Goal: Task Accomplishment & Management: Use online tool/utility

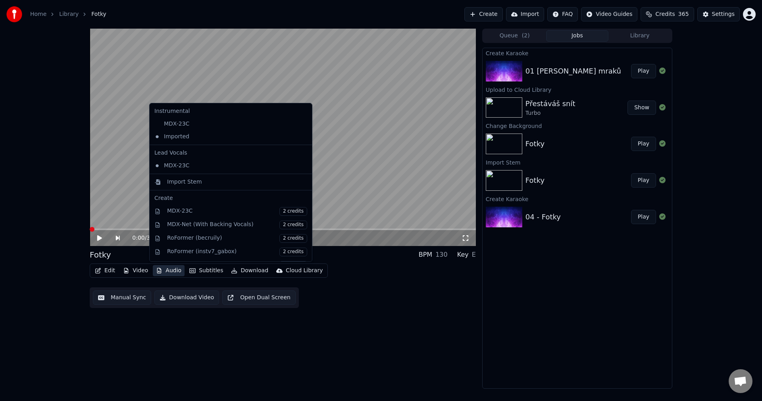
click at [172, 268] on button "Audio" at bounding box center [169, 270] width 32 height 11
click at [614, 38] on button "Library" at bounding box center [640, 36] width 63 height 12
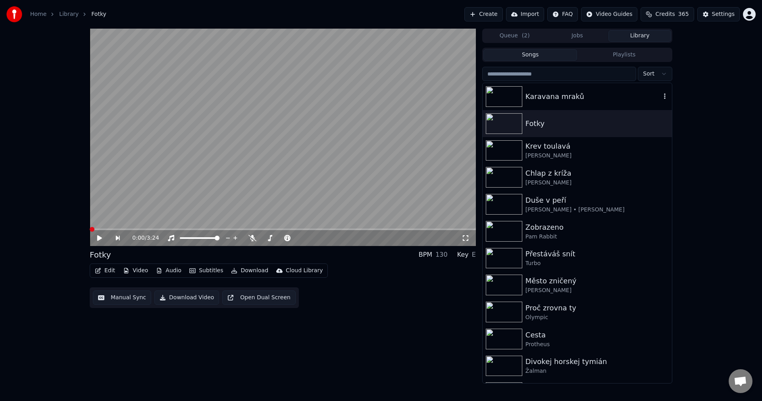
click at [570, 93] on div "Karavana mraků" at bounding box center [593, 96] width 135 height 11
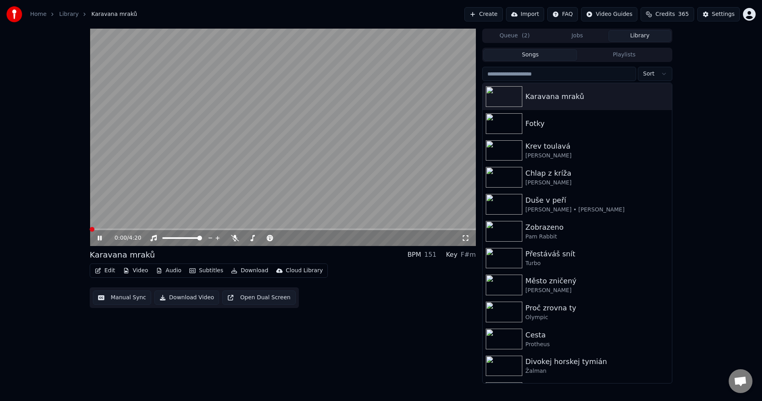
click at [167, 272] on button "Audio" at bounding box center [169, 270] width 32 height 11
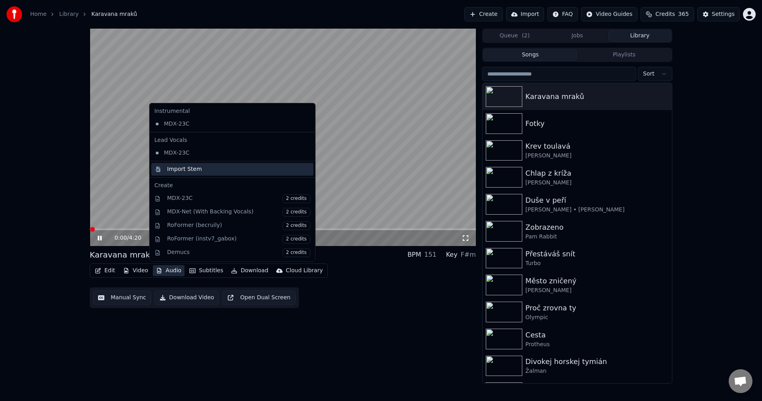
click at [196, 168] on div "Import Stem" at bounding box center [184, 169] width 35 height 8
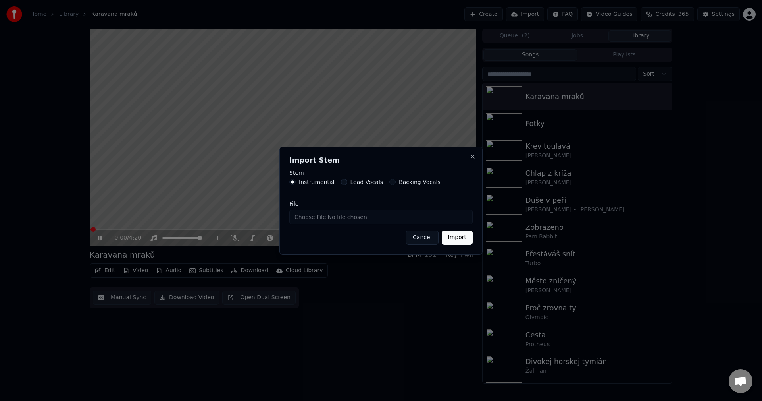
click at [333, 218] on input "File" at bounding box center [380, 217] width 183 height 14
type input "**********"
click at [457, 237] on button "Import" at bounding box center [457, 237] width 31 height 14
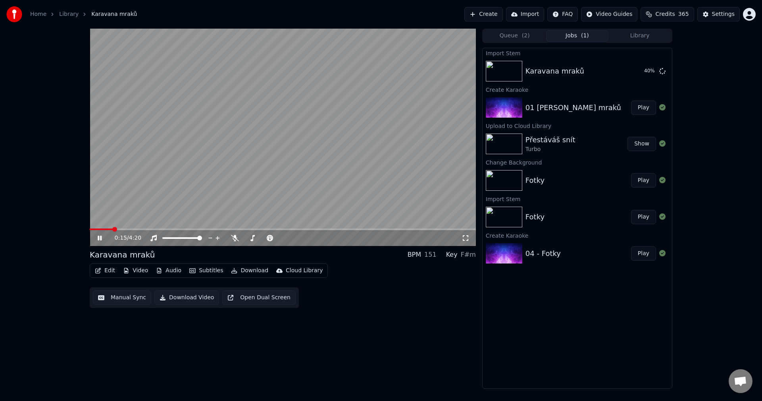
click at [100, 235] on icon at bounding box center [105, 238] width 19 height 6
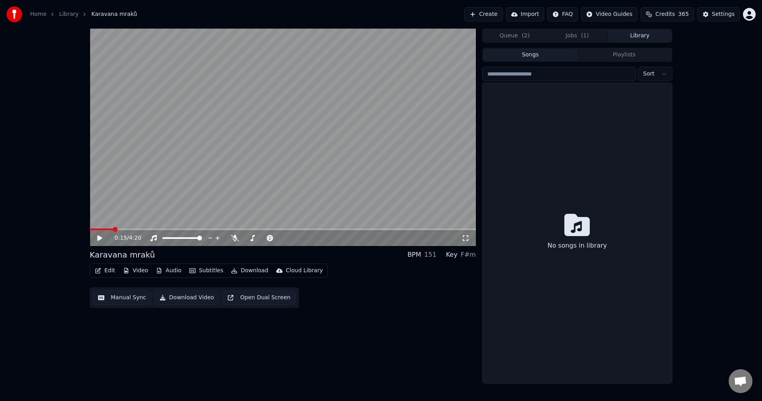
click at [642, 37] on button "Library" at bounding box center [640, 36] width 63 height 12
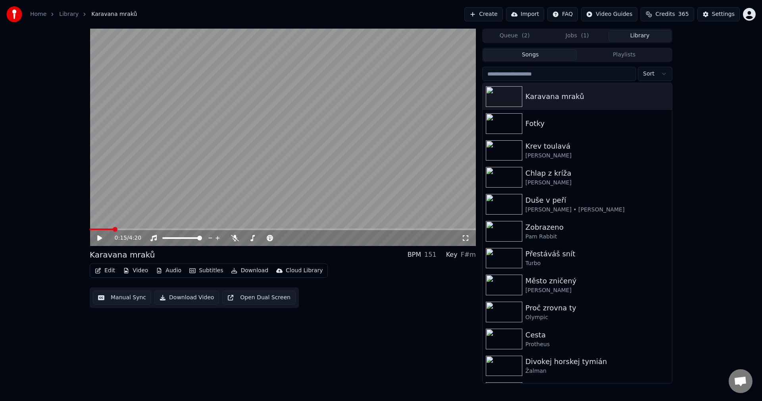
click at [560, 71] on input "search" at bounding box center [559, 74] width 154 height 14
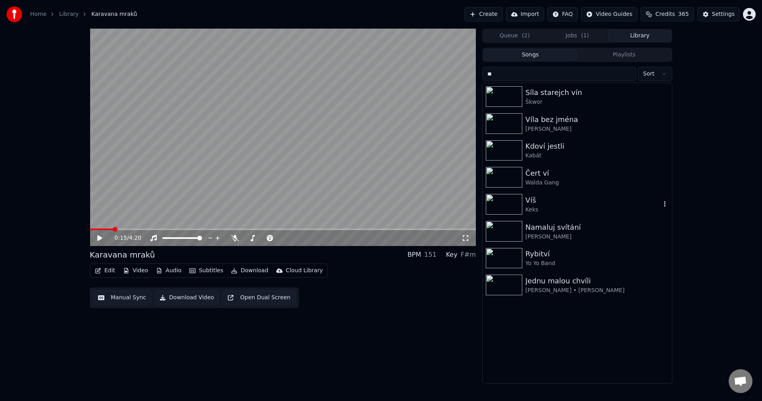
type input "**"
click at [529, 199] on div "Víš" at bounding box center [593, 200] width 135 height 11
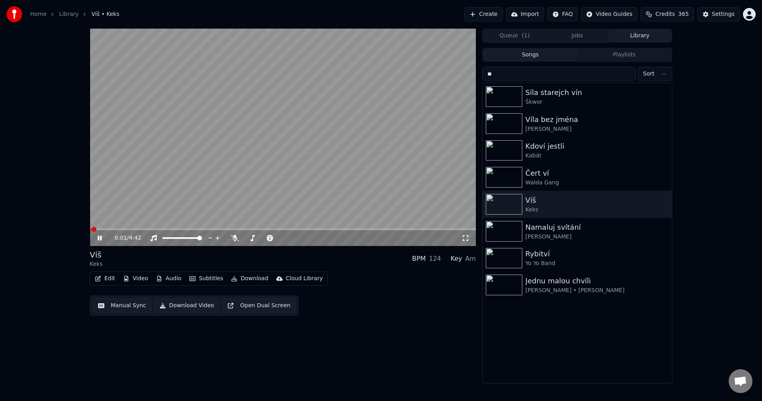
click at [134, 306] on button "Manual Sync" at bounding box center [122, 305] width 58 height 14
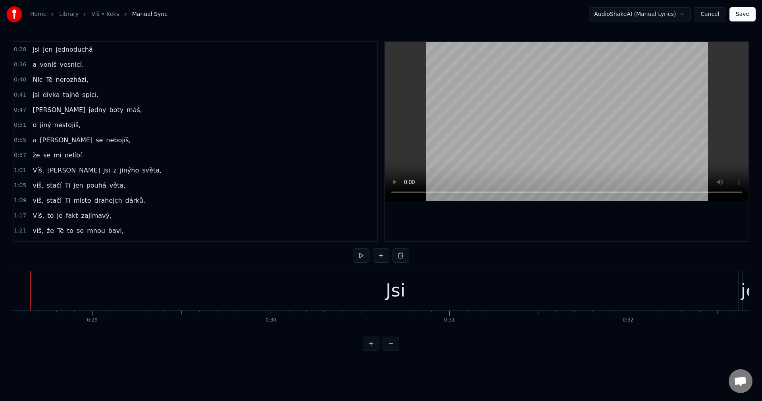
scroll to position [0, 5079]
click at [361, 254] on button at bounding box center [361, 255] width 17 height 14
click at [91, 292] on div "Jsi" at bounding box center [417, 290] width 685 height 39
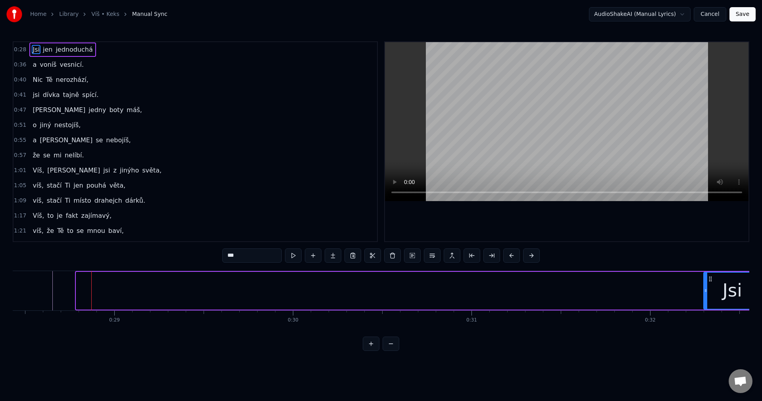
drag, startPoint x: 120, startPoint y: 288, endPoint x: 705, endPoint y: 293, distance: 585.5
click at [706, 293] on div at bounding box center [705, 290] width 3 height 36
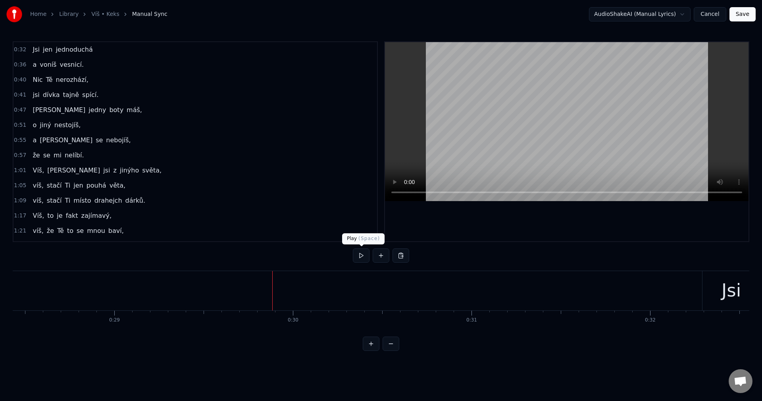
click at [362, 258] on button at bounding box center [361, 255] width 17 height 14
click at [362, 254] on button at bounding box center [361, 255] width 17 height 14
click at [359, 259] on button at bounding box center [361, 255] width 17 height 14
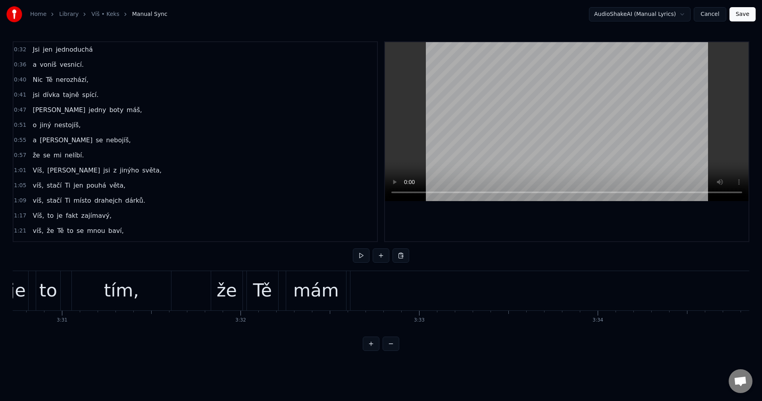
scroll to position [0, 37669]
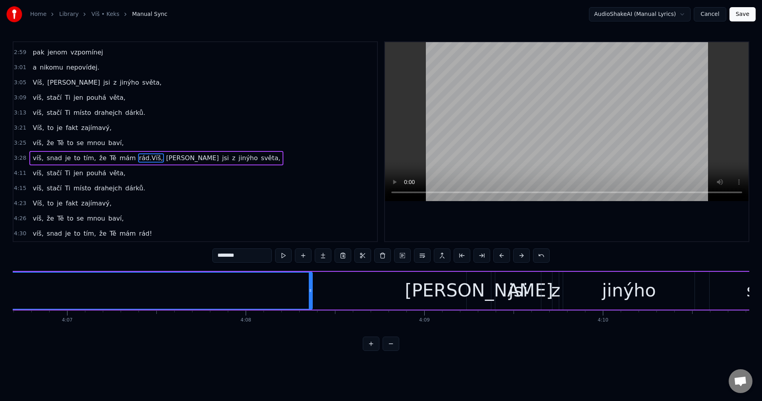
scroll to position [0, 44012]
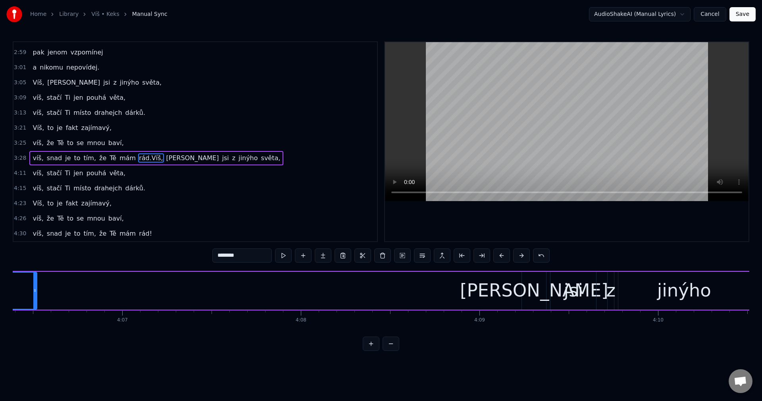
drag, startPoint x: 367, startPoint y: 291, endPoint x: 39, endPoint y: 289, distance: 328.3
click at [37, 289] on icon at bounding box center [34, 290] width 3 height 6
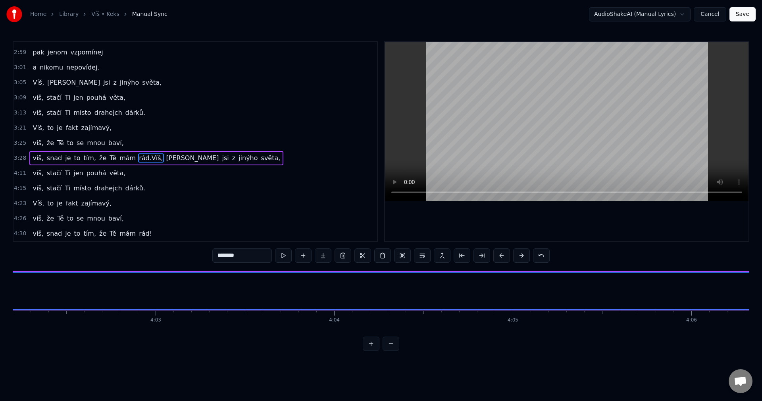
scroll to position [0, 43403]
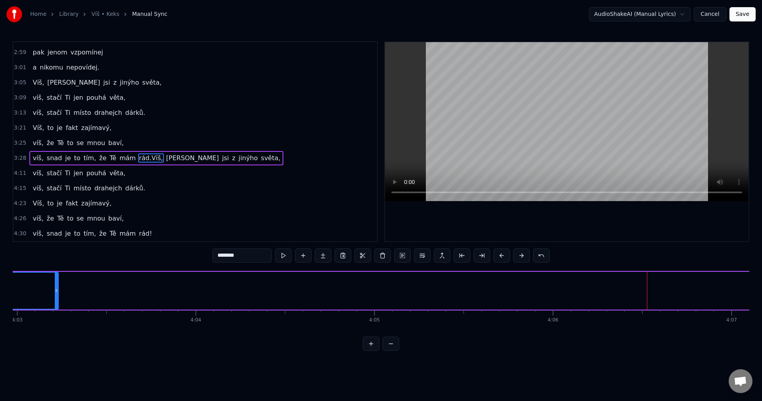
drag, startPoint x: 645, startPoint y: 295, endPoint x: 41, endPoint y: 289, distance: 604.6
click at [55, 289] on div at bounding box center [56, 290] width 3 height 36
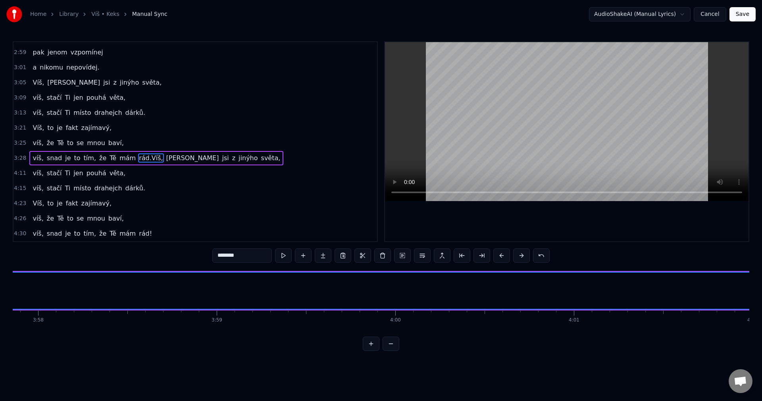
scroll to position [0, 42960]
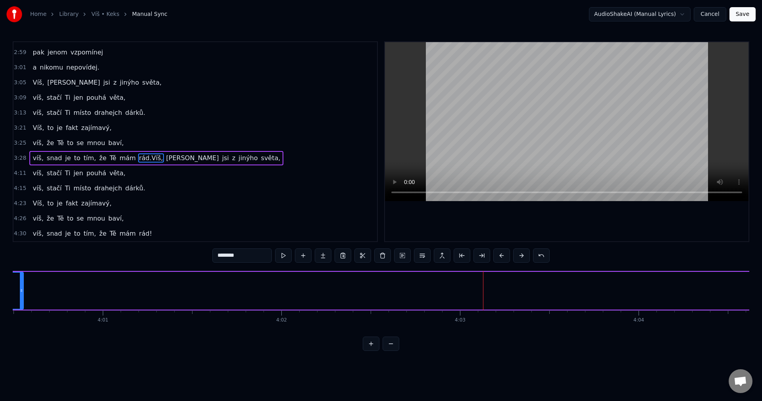
drag, startPoint x: 485, startPoint y: 292, endPoint x: 22, endPoint y: 287, distance: 462.9
click at [22, 287] on icon at bounding box center [21, 290] width 3 height 6
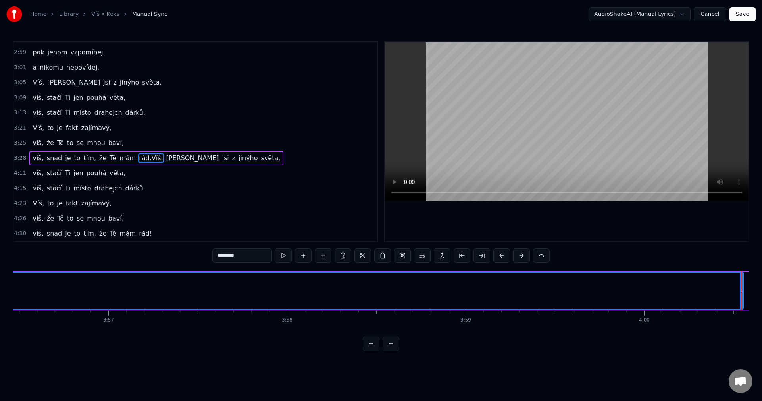
scroll to position [0, 42295]
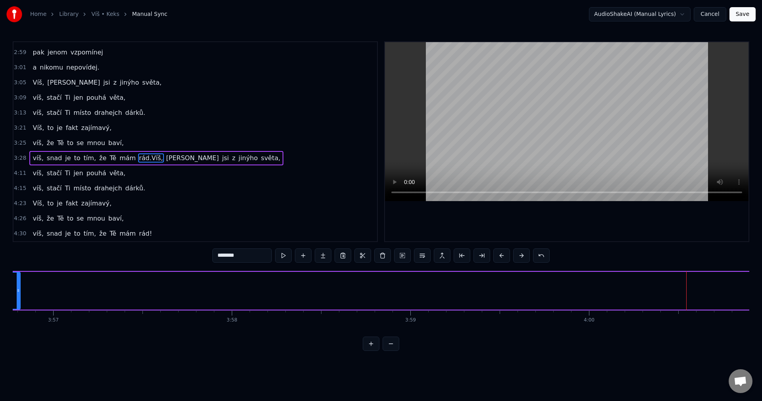
drag, startPoint x: 686, startPoint y: 292, endPoint x: 20, endPoint y: 289, distance: 666.1
click at [17, 287] on icon at bounding box center [18, 290] width 3 height 6
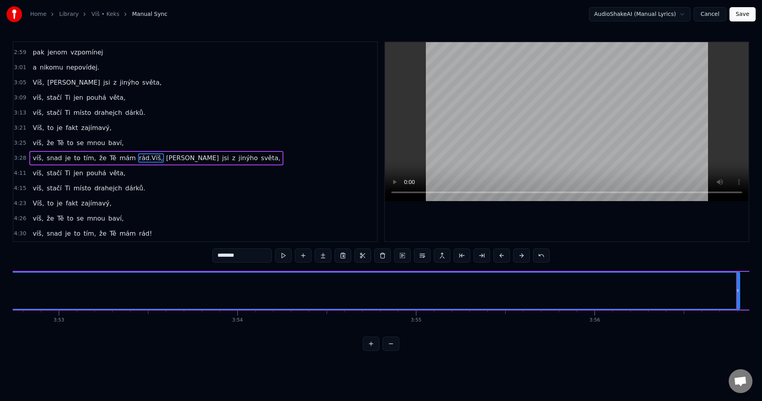
scroll to position [0, 41603]
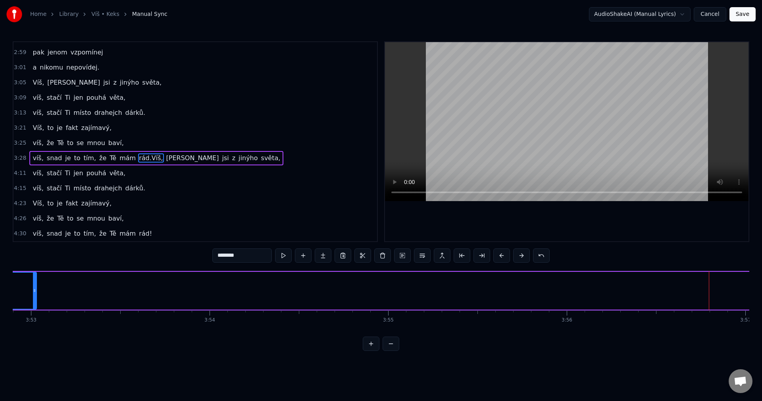
drag, startPoint x: 710, startPoint y: 293, endPoint x: 24, endPoint y: 293, distance: 685.9
click at [33, 293] on icon at bounding box center [34, 290] width 3 height 6
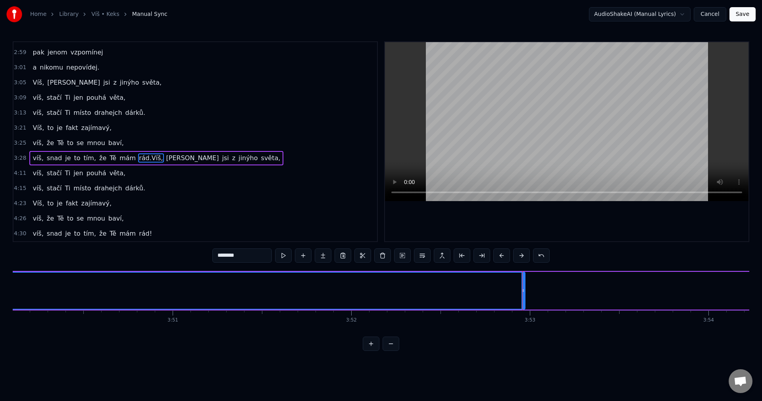
scroll to position [0, 41049]
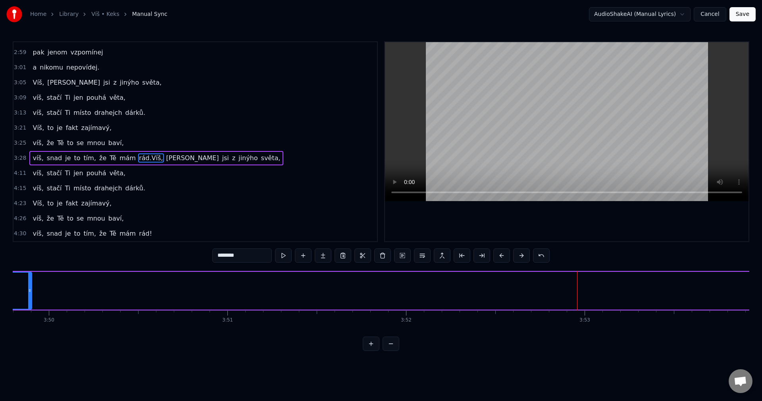
drag, startPoint x: 579, startPoint y: 286, endPoint x: 39, endPoint y: 294, distance: 539.5
click at [31, 290] on div at bounding box center [29, 290] width 3 height 36
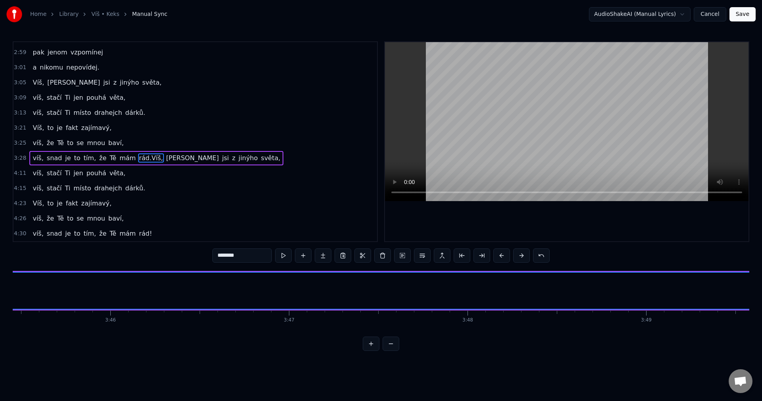
scroll to position [0, 40412]
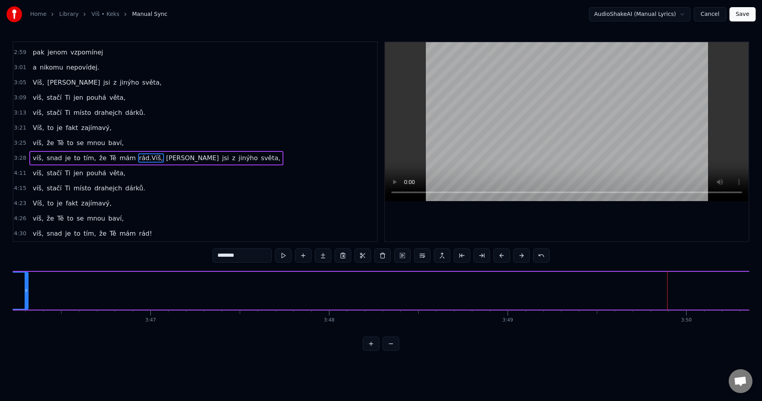
drag, startPoint x: 668, startPoint y: 292, endPoint x: 27, endPoint y: 296, distance: 641.1
click at [27, 296] on div at bounding box center [26, 290] width 3 height 36
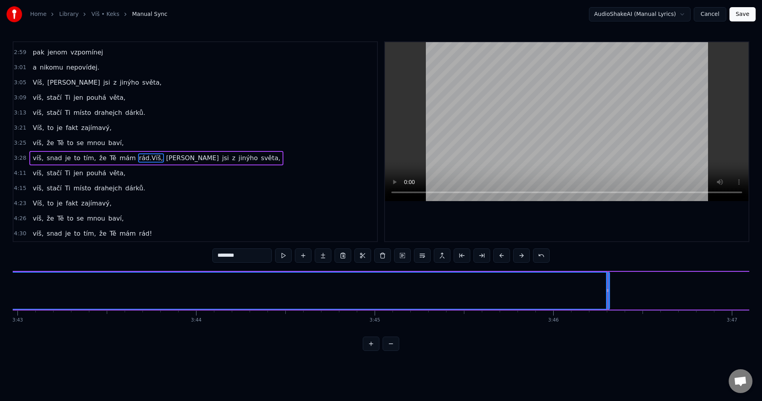
scroll to position [0, 39802]
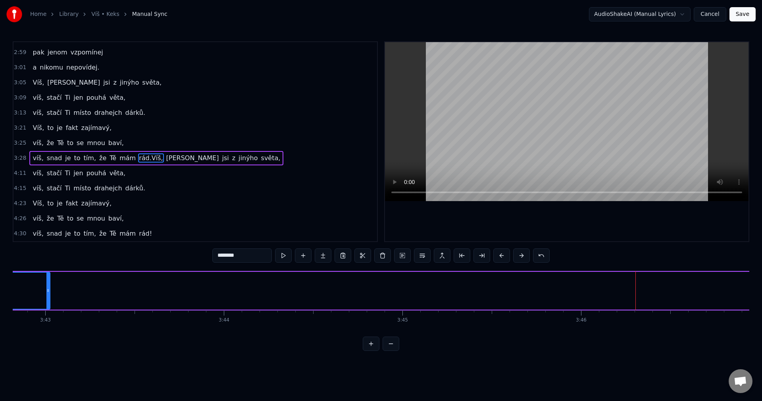
drag, startPoint x: 637, startPoint y: 289, endPoint x: 41, endPoint y: 294, distance: 595.5
click at [46, 294] on div at bounding box center [47, 290] width 3 height 36
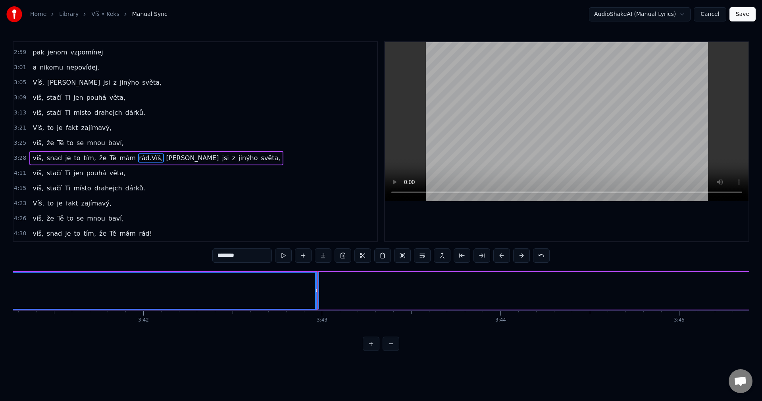
scroll to position [0, 39304]
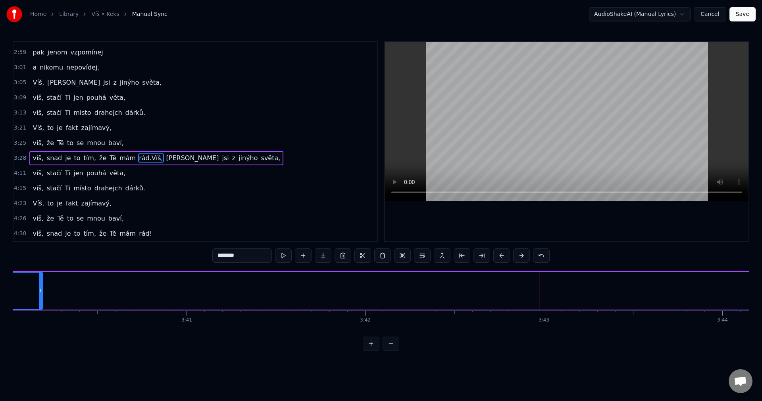
drag, startPoint x: 538, startPoint y: 289, endPoint x: 40, endPoint y: 293, distance: 498.2
click at [40, 293] on icon at bounding box center [40, 290] width 3 height 6
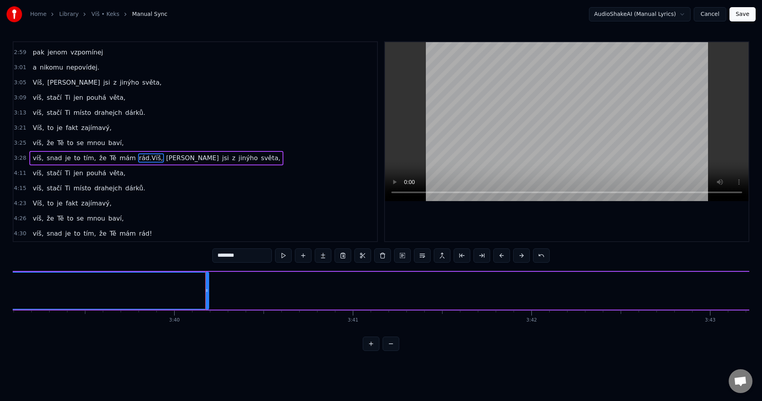
scroll to position [0, 38694]
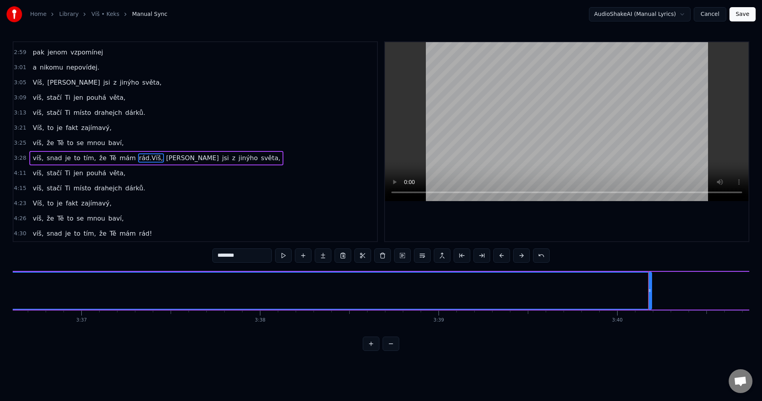
drag, startPoint x: 652, startPoint y: 289, endPoint x: 571, endPoint y: 292, distance: 80.6
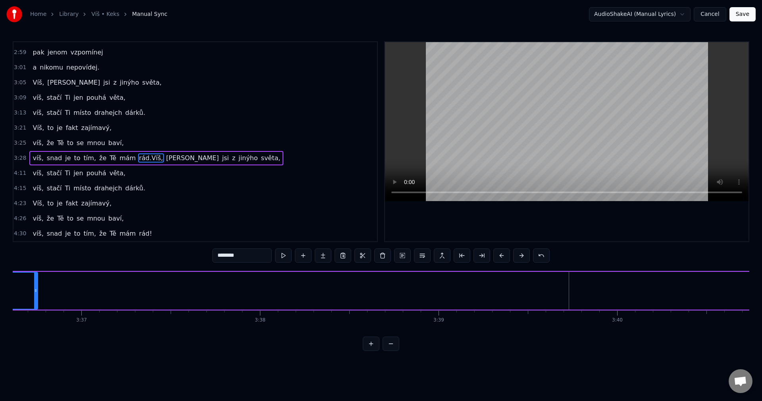
drag, startPoint x: 650, startPoint y: 288, endPoint x: 34, endPoint y: 291, distance: 616.1
click at [34, 286] on div at bounding box center [35, 290] width 3 height 36
drag, startPoint x: 532, startPoint y: 293, endPoint x: 48, endPoint y: 291, distance: 483.9
click at [56, 289] on div at bounding box center [57, 290] width 3 height 36
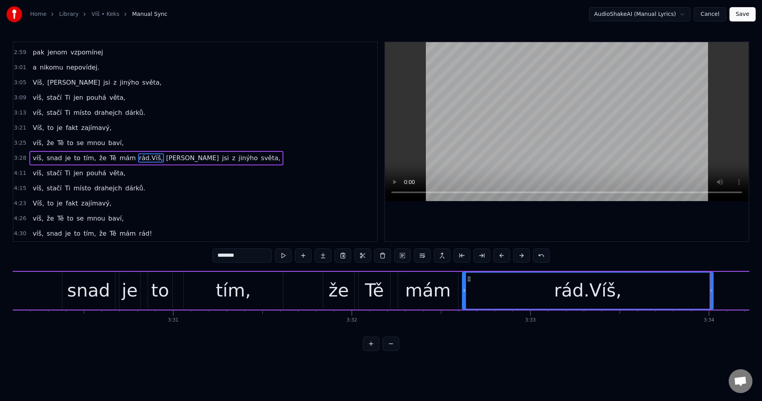
scroll to position [0, 37559]
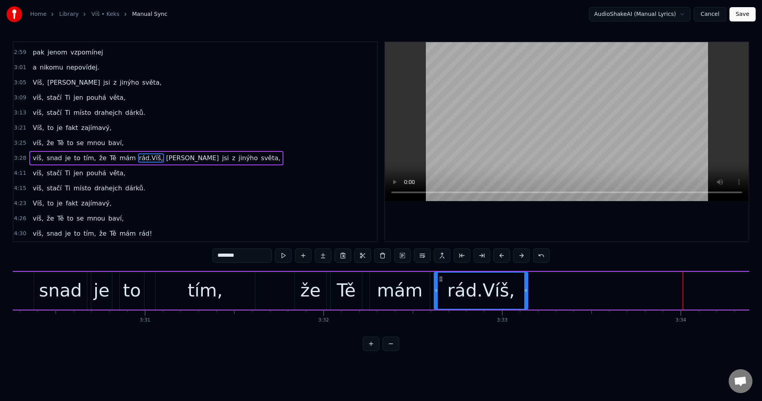
drag, startPoint x: 683, startPoint y: 291, endPoint x: 526, endPoint y: 288, distance: 157.2
click at [526, 288] on icon at bounding box center [525, 290] width 3 height 6
drag, startPoint x: 242, startPoint y: 260, endPoint x: 227, endPoint y: 259, distance: 14.3
click at [227, 259] on input "********" at bounding box center [242, 255] width 60 height 14
type input "****"
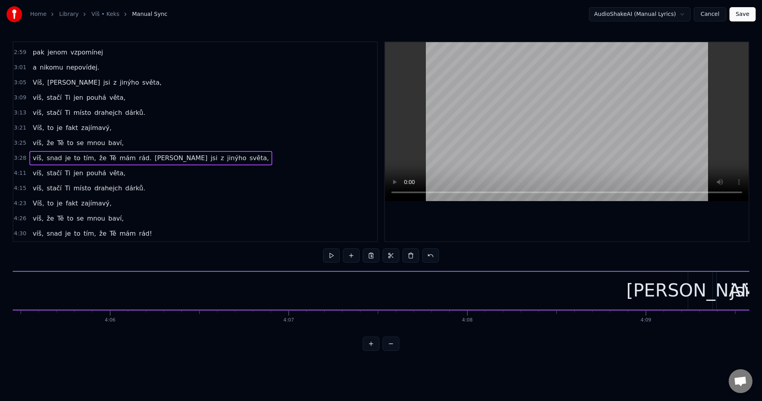
scroll to position [0, 43874]
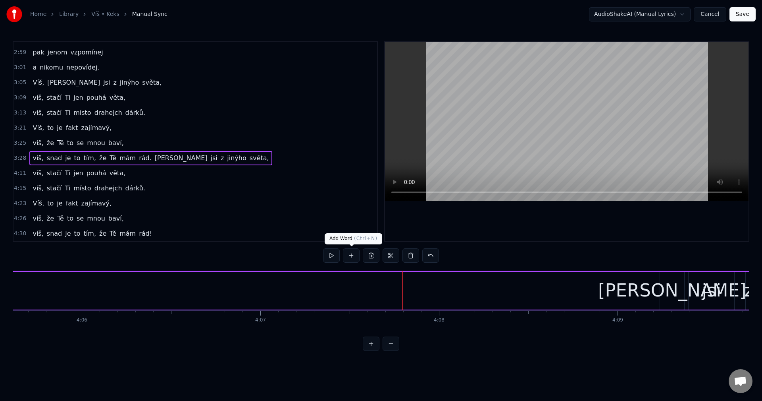
click at [352, 257] on button at bounding box center [351, 255] width 17 height 14
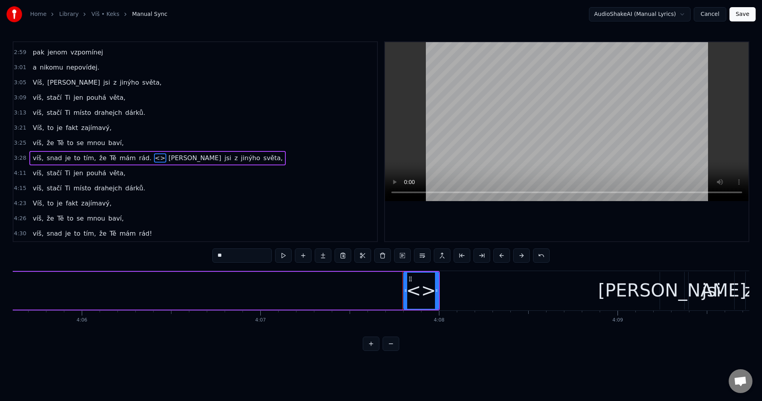
drag, startPoint x: 221, startPoint y: 257, endPoint x: 210, endPoint y: 257, distance: 10.7
click at [210, 257] on div "0:32 Jsi jen jednoduchá 0:36 a voníš vesnicí. 0:40 Nic Tě nerozhází, 0:41 jsi d…" at bounding box center [381, 195] width 737 height 309
paste input "**"
drag, startPoint x: 437, startPoint y: 289, endPoint x: 476, endPoint y: 287, distance: 39.0
click at [476, 287] on icon at bounding box center [475, 290] width 3 height 6
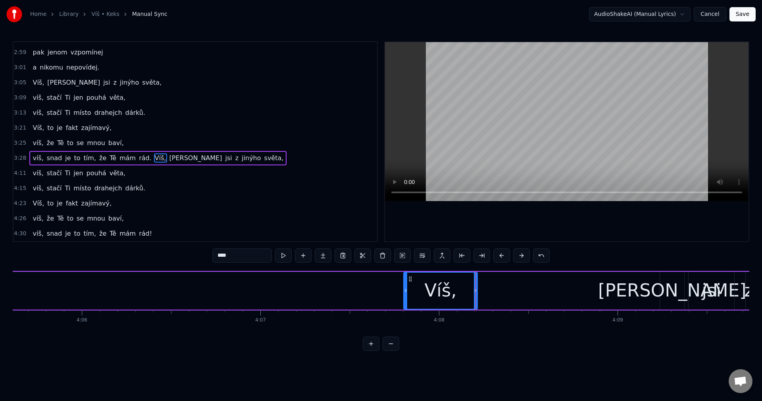
type input "****"
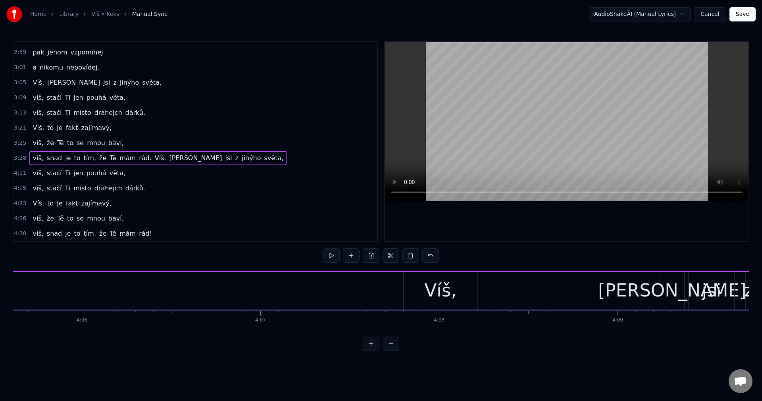
click at [408, 287] on div "Víš," at bounding box center [441, 291] width 74 height 38
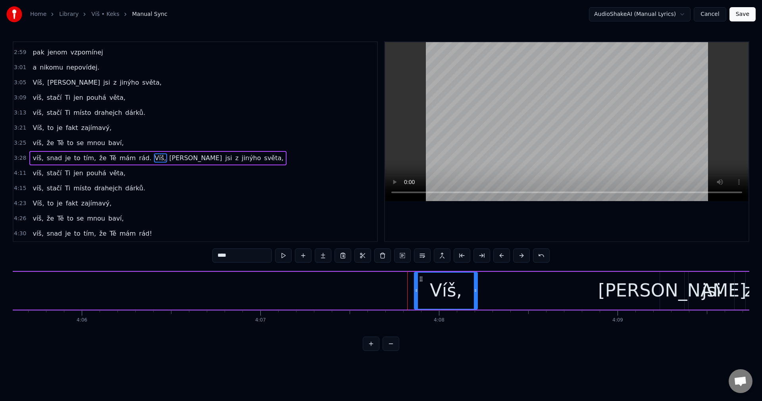
drag, startPoint x: 387, startPoint y: 290, endPoint x: 431, endPoint y: 292, distance: 44.5
click at [416, 291] on icon at bounding box center [416, 290] width 3 height 6
drag, startPoint x: 476, startPoint y: 287, endPoint x: 499, endPoint y: 289, distance: 22.3
click at [499, 289] on icon at bounding box center [497, 290] width 3 height 6
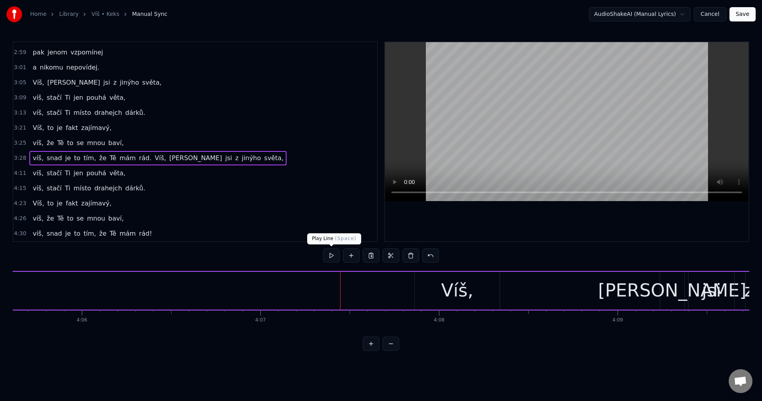
click at [331, 256] on button at bounding box center [331, 255] width 17 height 14
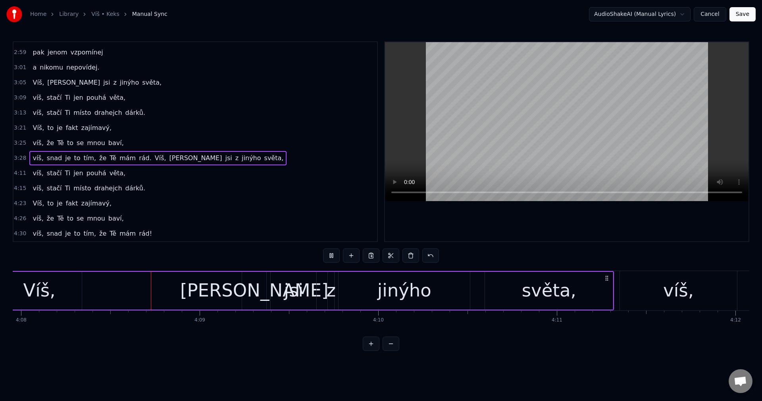
scroll to position [0, 44303]
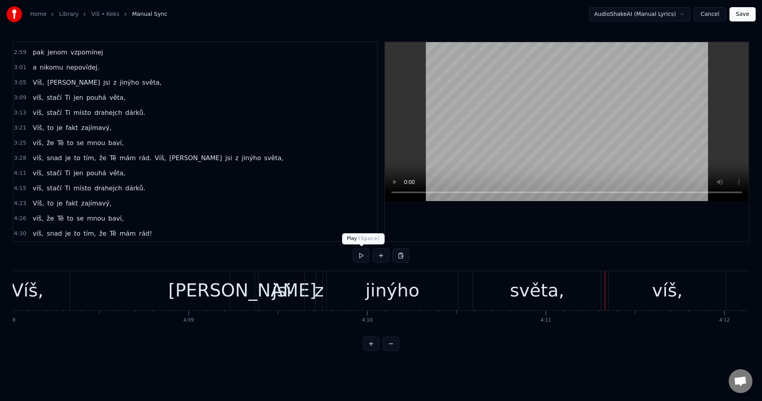
click at [357, 254] on button at bounding box center [361, 255] width 17 height 14
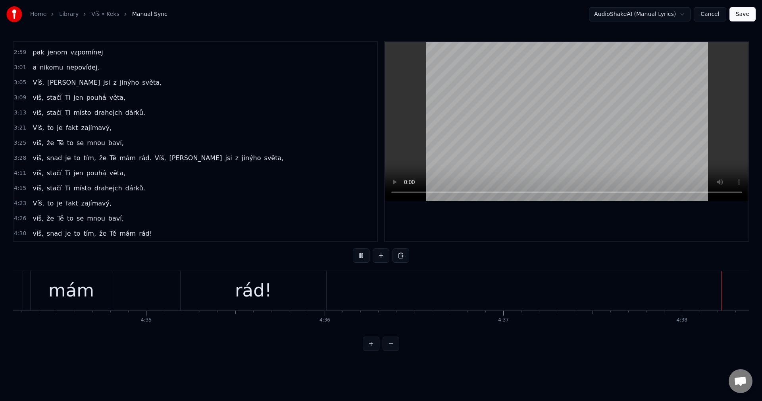
scroll to position [0, 49072]
click at [744, 16] on button "Save" at bounding box center [743, 14] width 26 height 14
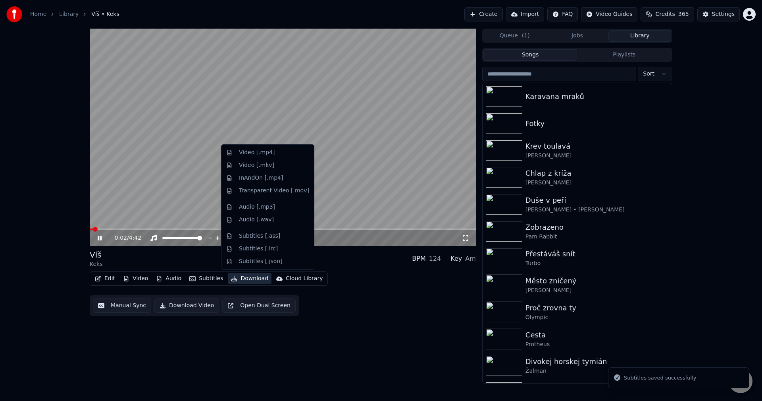
click at [250, 275] on button "Download" at bounding box center [250, 278] width 44 height 11
click at [265, 152] on div "Video [.mp4]" at bounding box center [257, 152] width 36 height 8
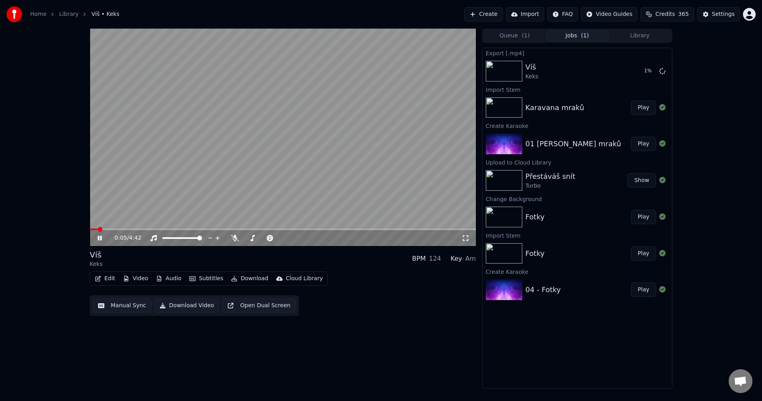
click at [100, 237] on icon at bounding box center [105, 238] width 19 height 6
click at [141, 279] on button "Video" at bounding box center [135, 278] width 31 height 11
click at [219, 354] on div "0:06 / 4:42 Víš Keks BPM 124 Key Am Edit Video Audio Subtitles Download Cloud L…" at bounding box center [283, 209] width 386 height 360
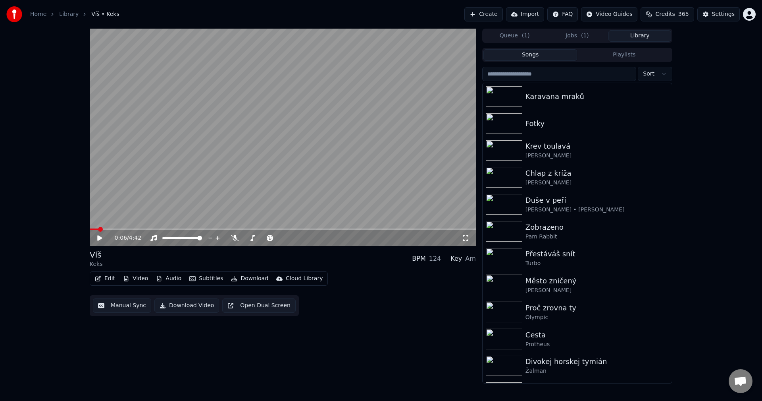
click at [634, 41] on button "Library" at bounding box center [640, 36] width 63 height 12
click at [568, 91] on div "Karavana mraků" at bounding box center [593, 96] width 135 height 11
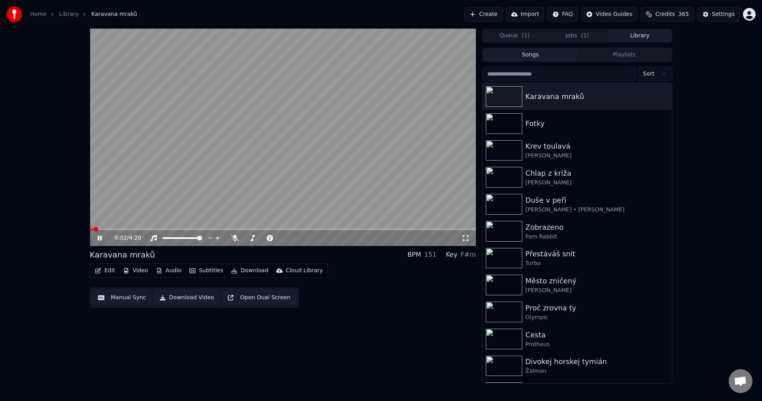
click at [169, 270] on button "Audio" at bounding box center [169, 270] width 32 height 11
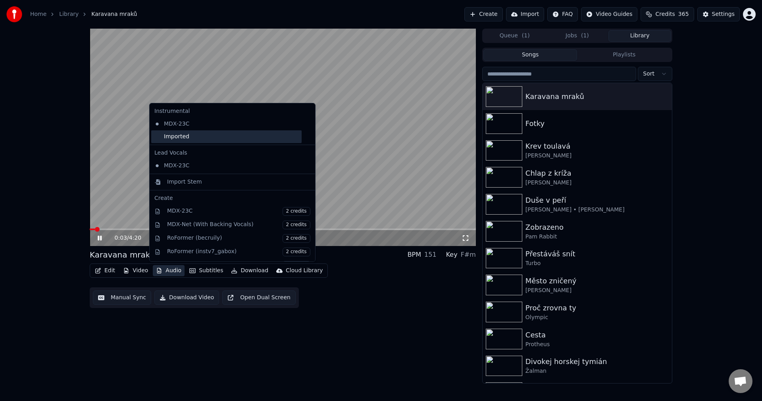
click at [194, 137] on div "Imported" at bounding box center [226, 136] width 150 height 13
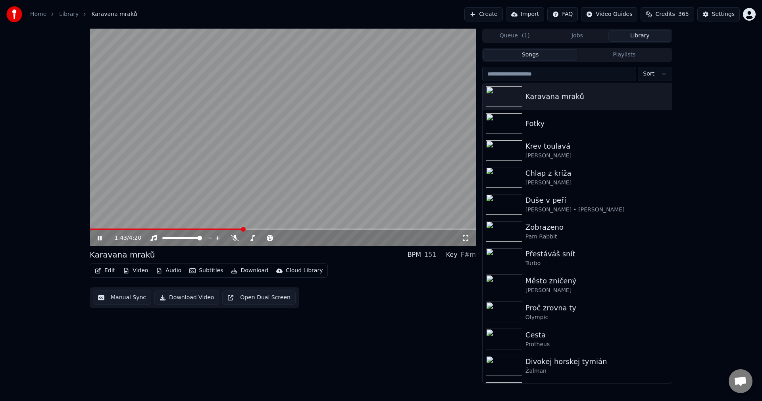
click at [101, 238] on icon at bounding box center [100, 237] width 4 height 5
click at [98, 239] on icon at bounding box center [99, 238] width 5 height 6
click at [98, 238] on icon at bounding box center [100, 237] width 4 height 5
click at [587, 128] on div "Fotky" at bounding box center [593, 123] width 135 height 11
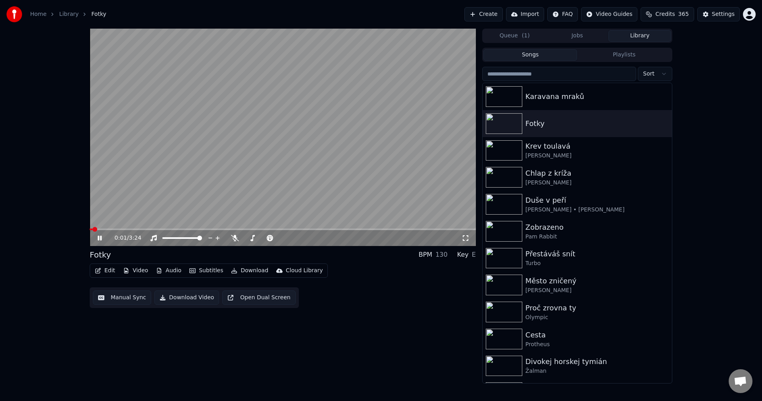
click at [100, 239] on icon at bounding box center [105, 238] width 19 height 6
